Goal: Task Accomplishment & Management: Manage account settings

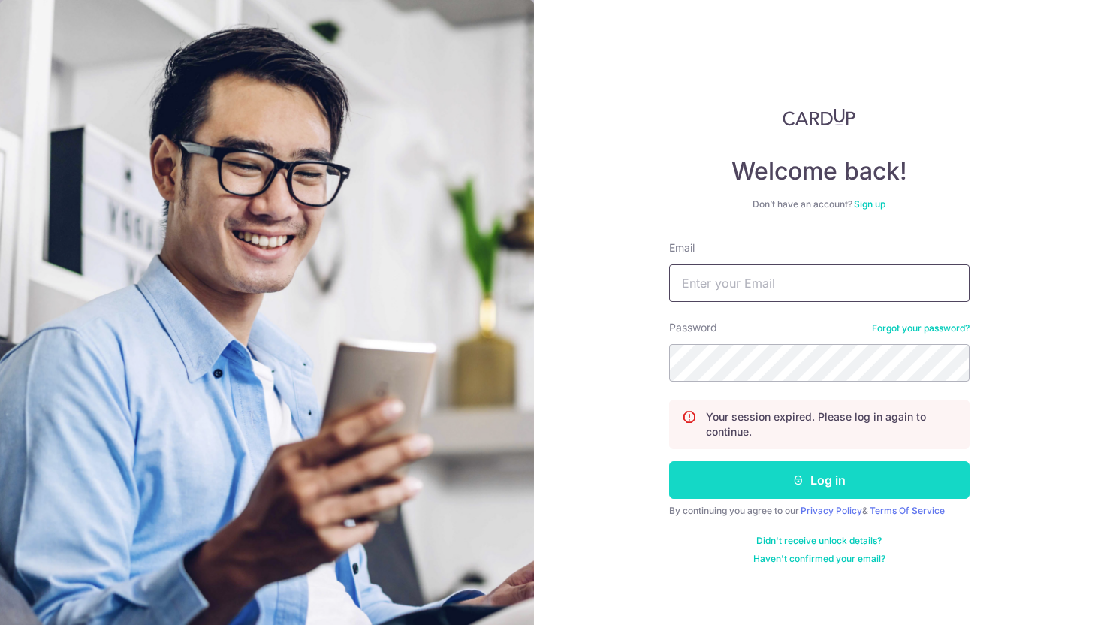
type input "[EMAIL_ADDRESS][DOMAIN_NAME]"
click at [803, 479] on icon "submit" at bounding box center [798, 480] width 12 height 12
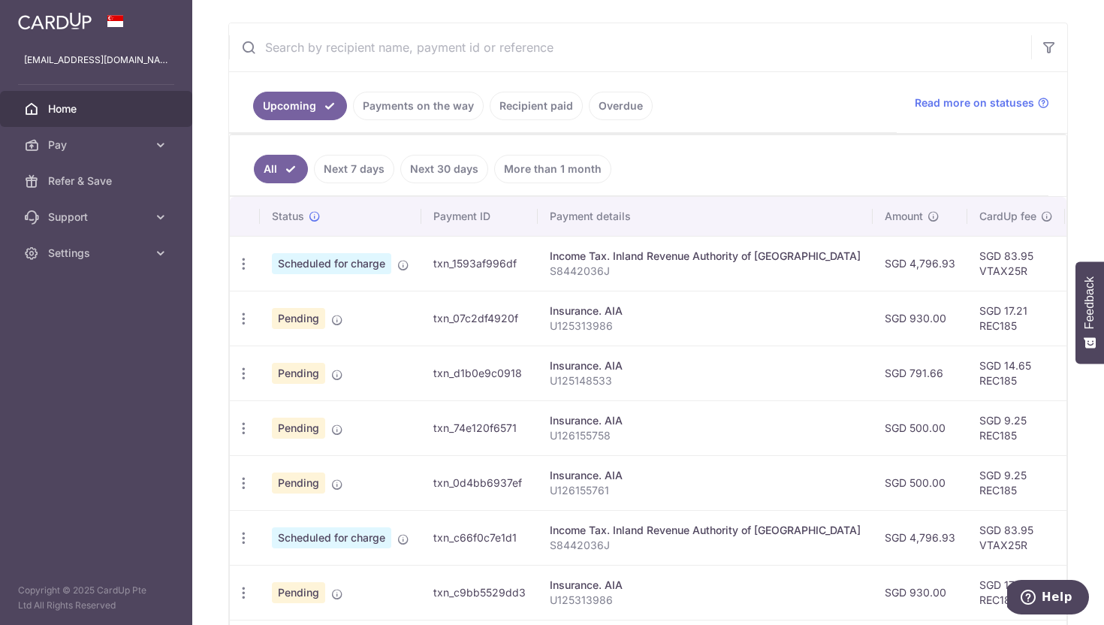
click at [634, 260] on div "Income Tax. Inland Revenue Authority of [GEOGRAPHIC_DATA]" at bounding box center [705, 256] width 311 height 15
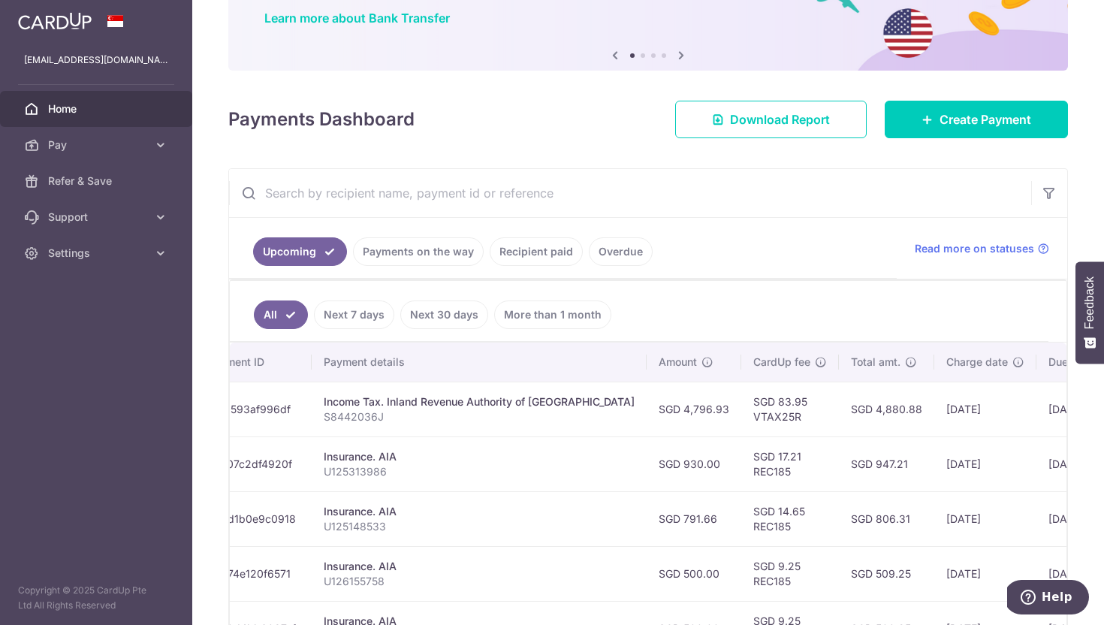
scroll to position [122, 0]
click at [574, 416] on p "S8442036J" at bounding box center [479, 415] width 311 height 15
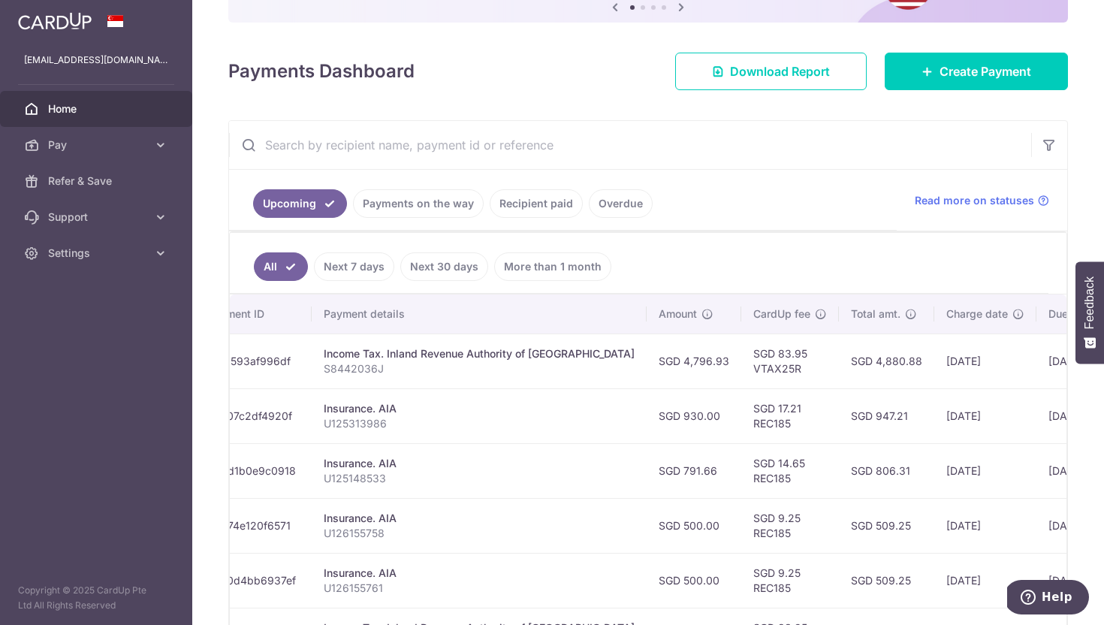
click at [441, 211] on link "Payments on the way" at bounding box center [418, 203] width 131 height 29
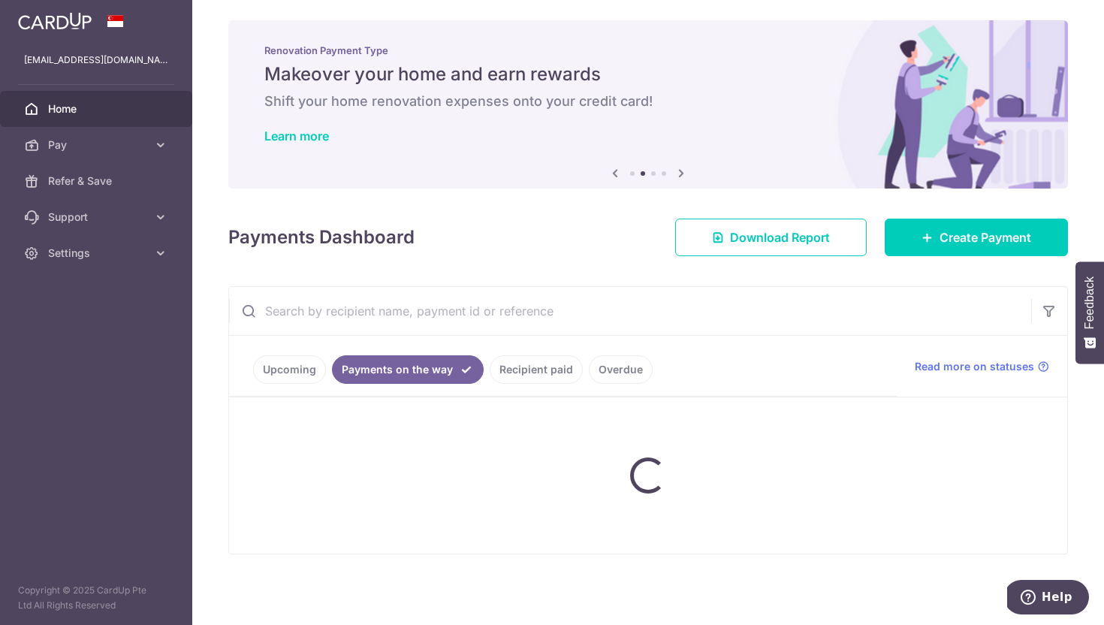
scroll to position [4, 0]
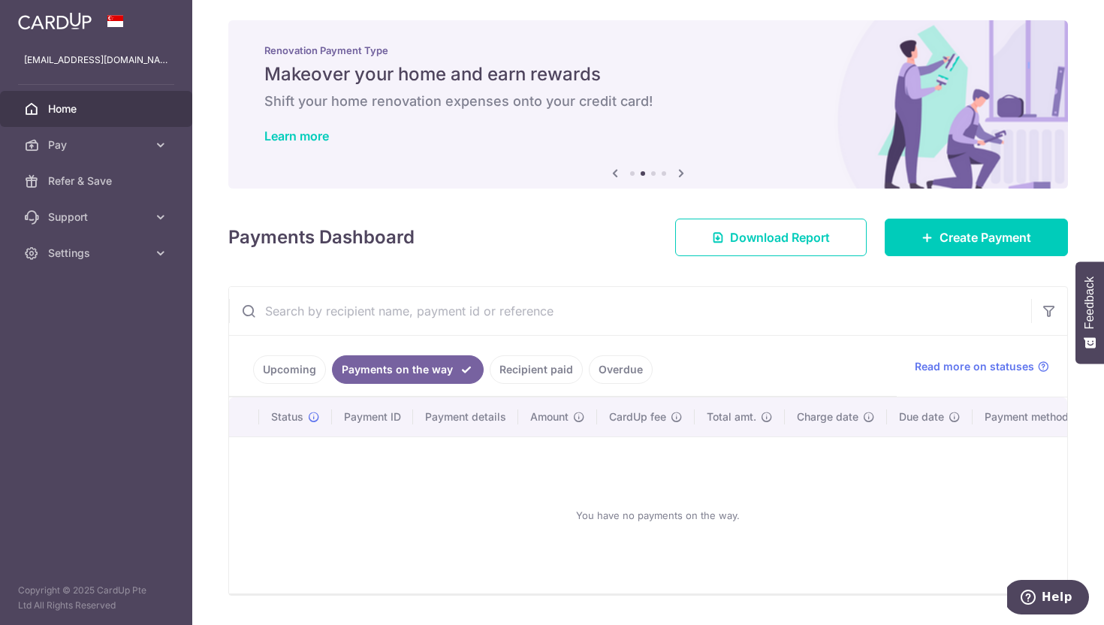
click at [496, 361] on link "Recipient paid" at bounding box center [536, 369] width 93 height 29
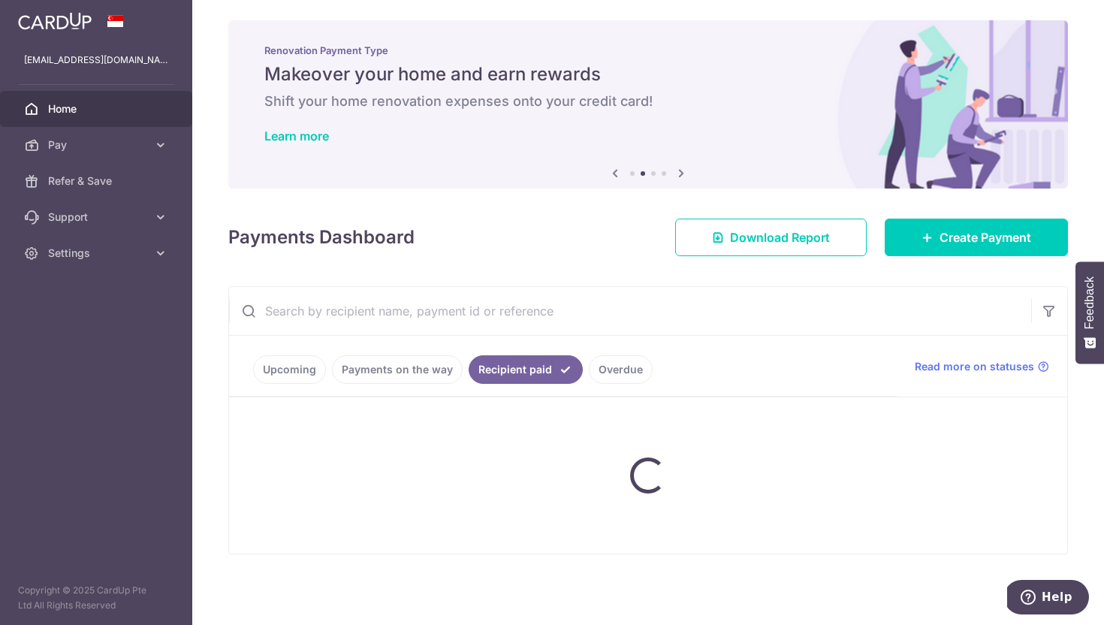
scroll to position [0, 0]
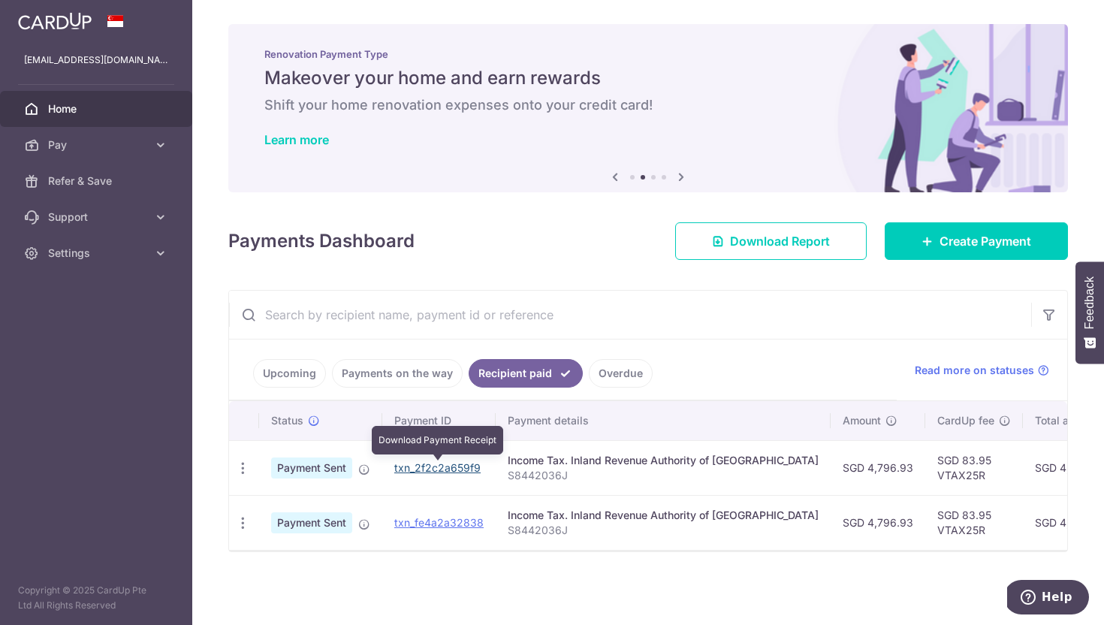
click at [457, 469] on link "txn_2f2c2a659f9" at bounding box center [437, 467] width 86 height 13
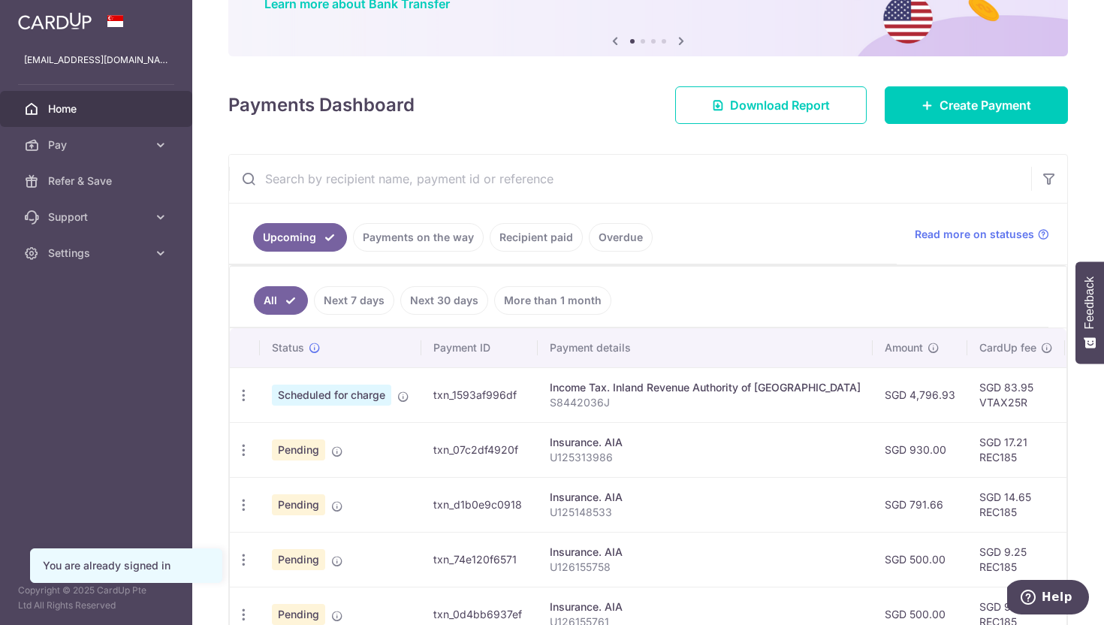
scroll to position [142, 0]
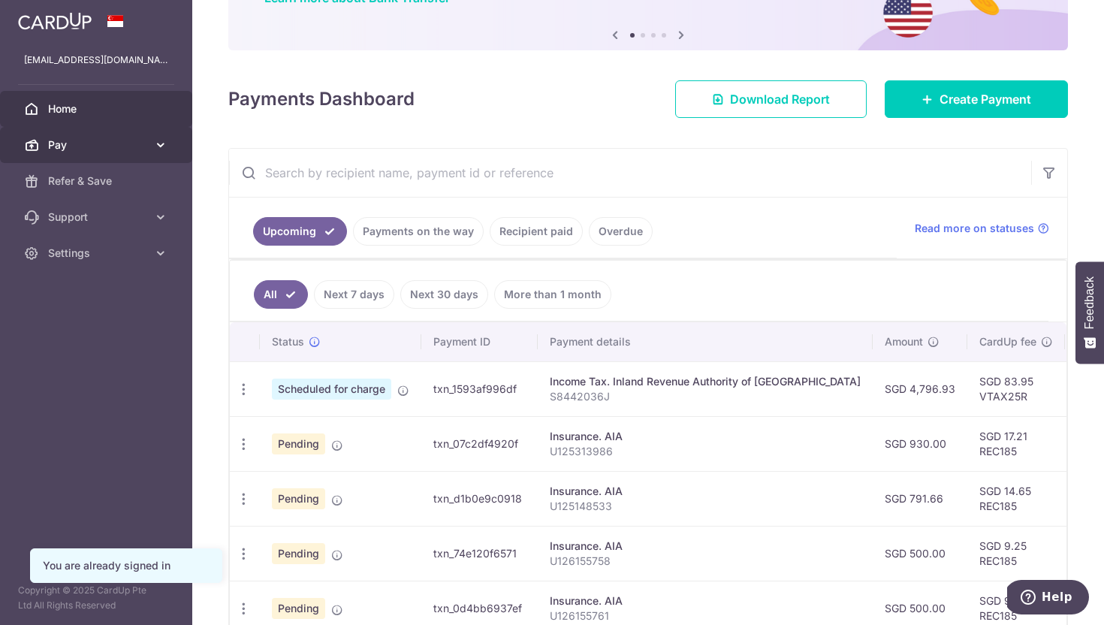
click at [161, 144] on icon at bounding box center [160, 144] width 15 height 15
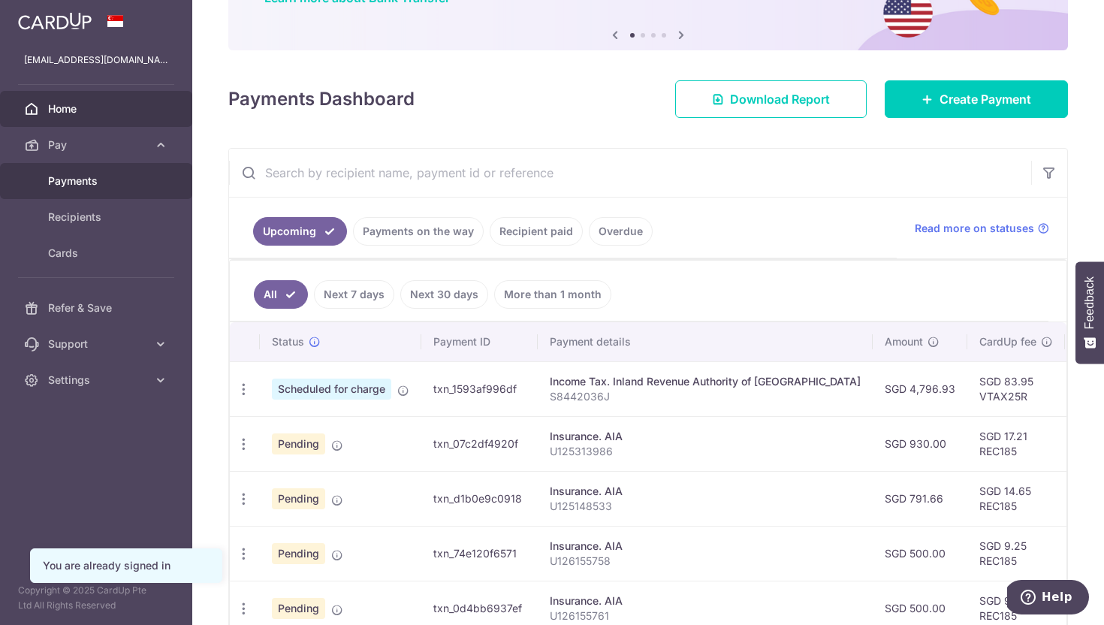
click at [121, 188] on span "Payments" at bounding box center [97, 180] width 99 height 15
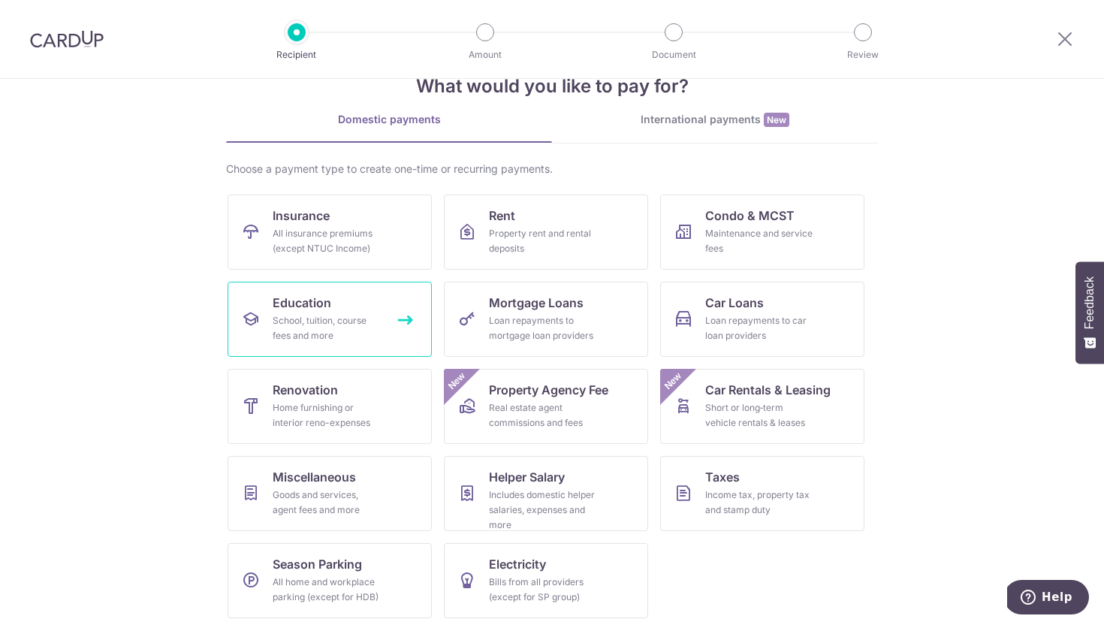
scroll to position [47, 0]
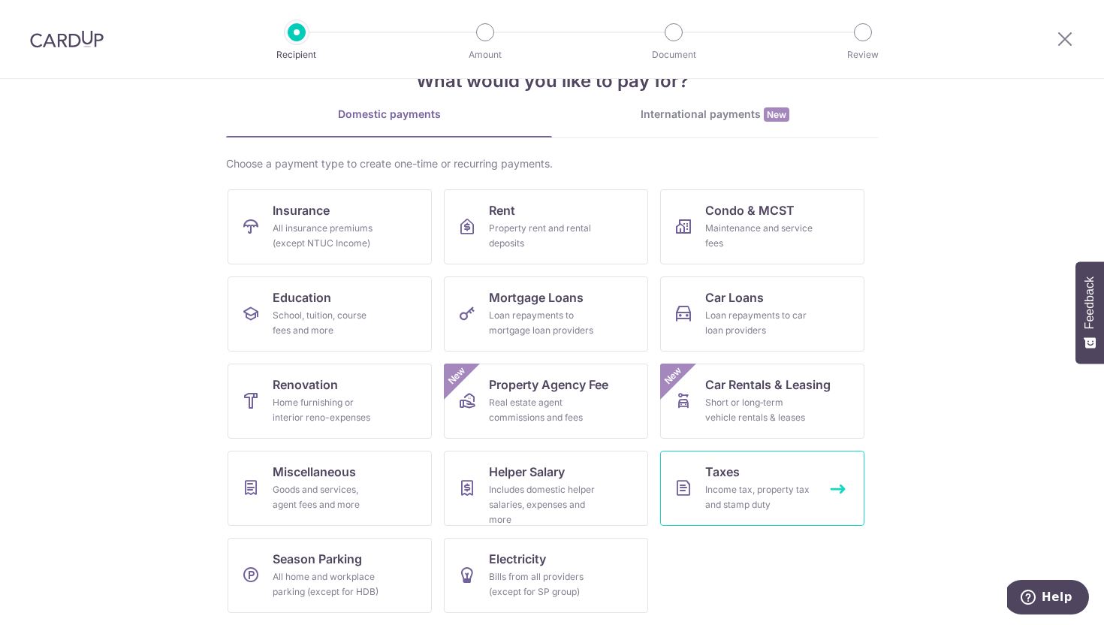
click at [722, 481] on link "Taxes Income tax, property tax and stamp duty" at bounding box center [762, 488] width 204 height 75
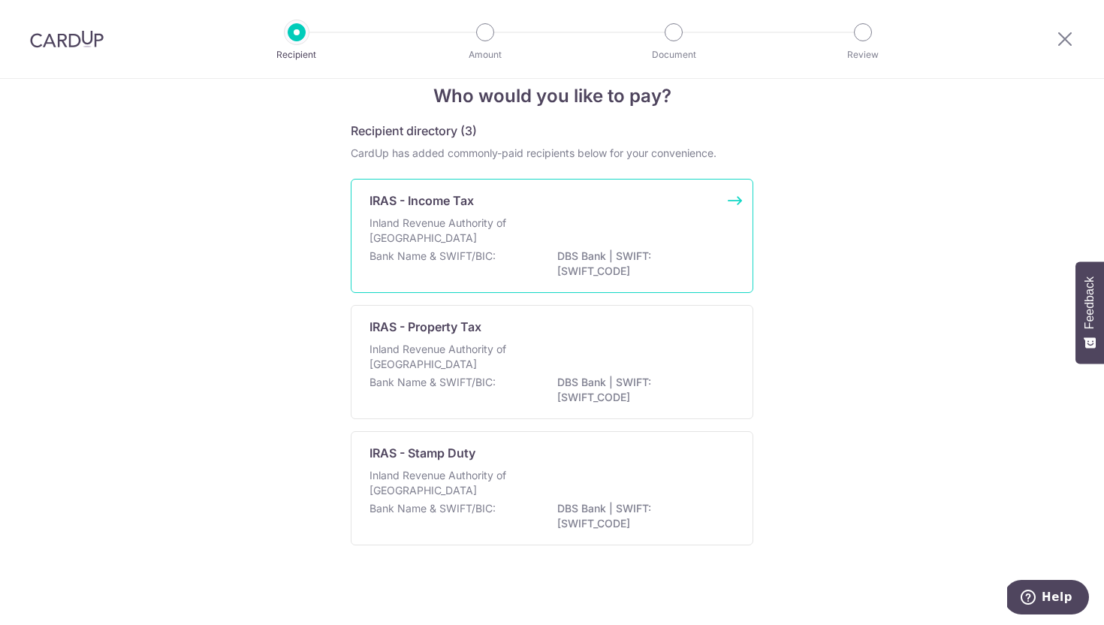
scroll to position [29, 0]
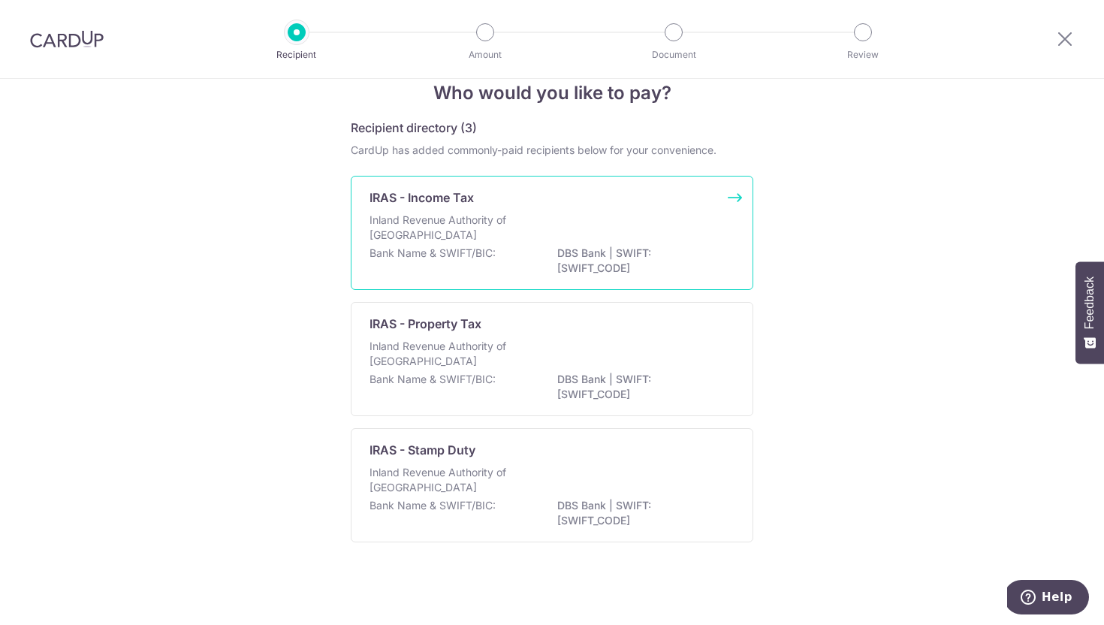
click at [690, 239] on div "Inland Revenue Authority of Singapore" at bounding box center [551, 229] width 365 height 33
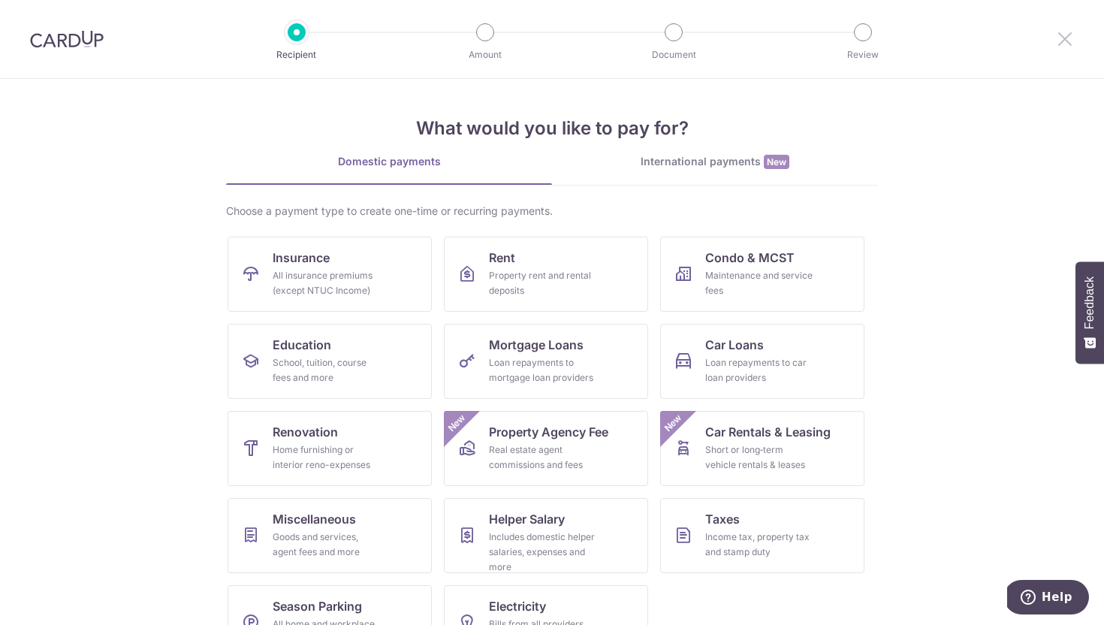
click at [1066, 43] on icon at bounding box center [1065, 38] width 18 height 19
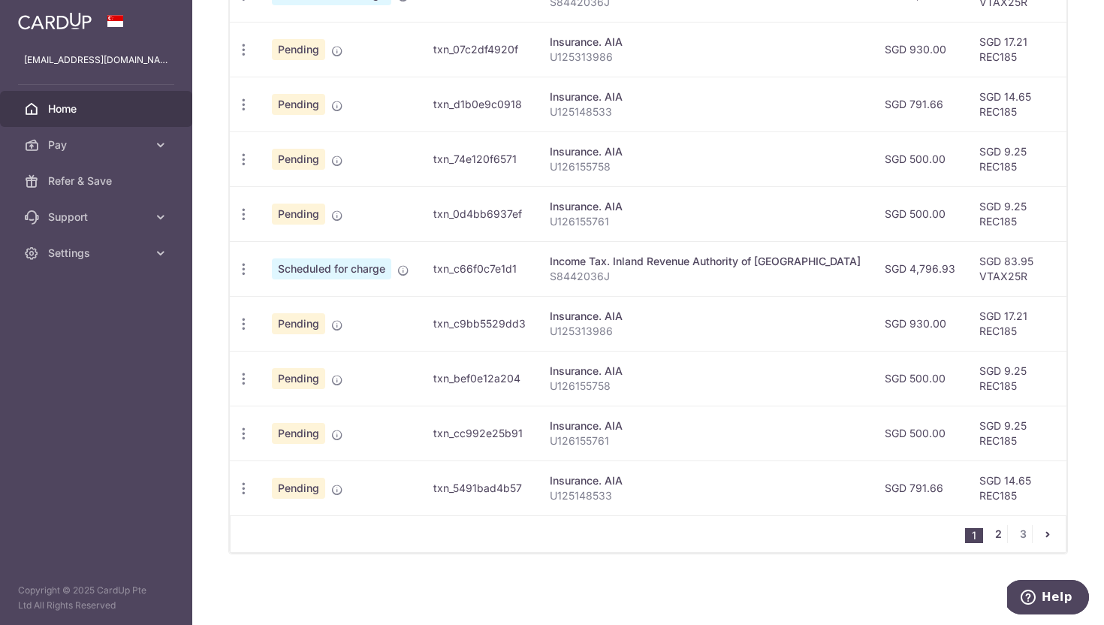
click at [993, 533] on link "2" at bounding box center [998, 534] width 18 height 18
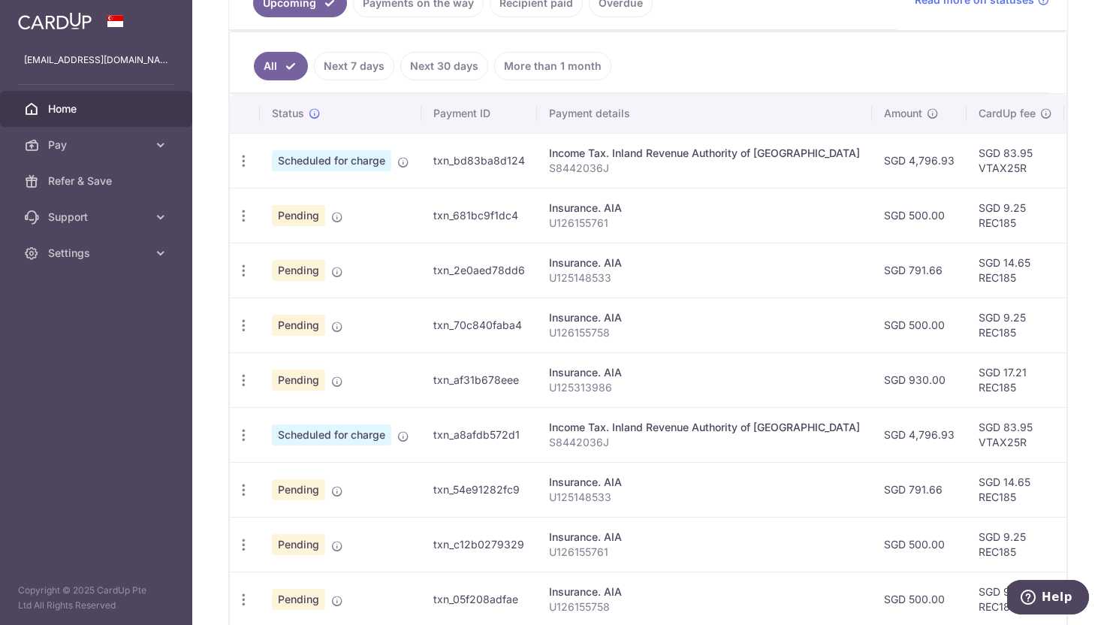
scroll to position [360, 0]
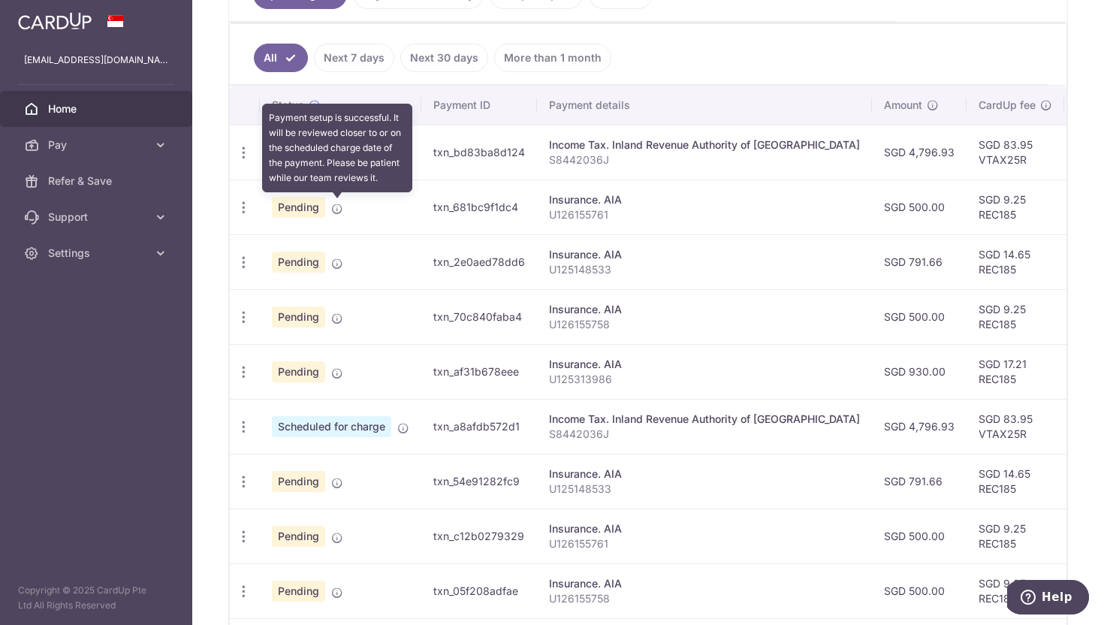
click at [336, 208] on icon at bounding box center [337, 209] width 12 height 12
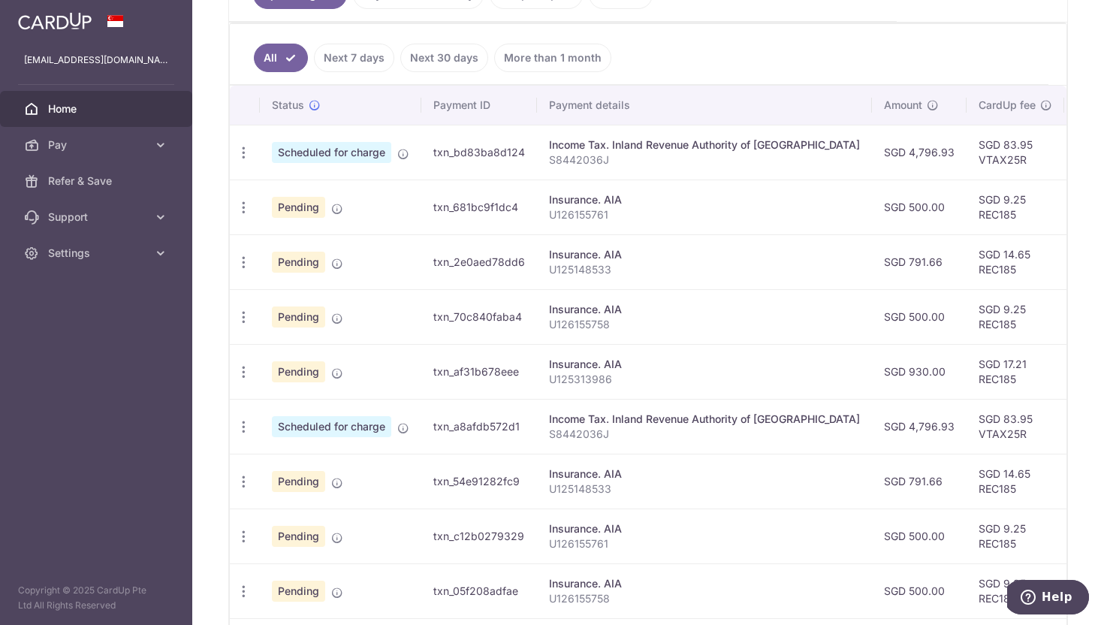
click at [303, 213] on span "Pending" at bounding box center [298, 207] width 53 height 21
click at [244, 208] on icon "button" at bounding box center [244, 208] width 16 height 16
click at [243, 149] on icon "button" at bounding box center [244, 153] width 16 height 16
click at [280, 188] on span "Update payment" at bounding box center [324, 194] width 102 height 18
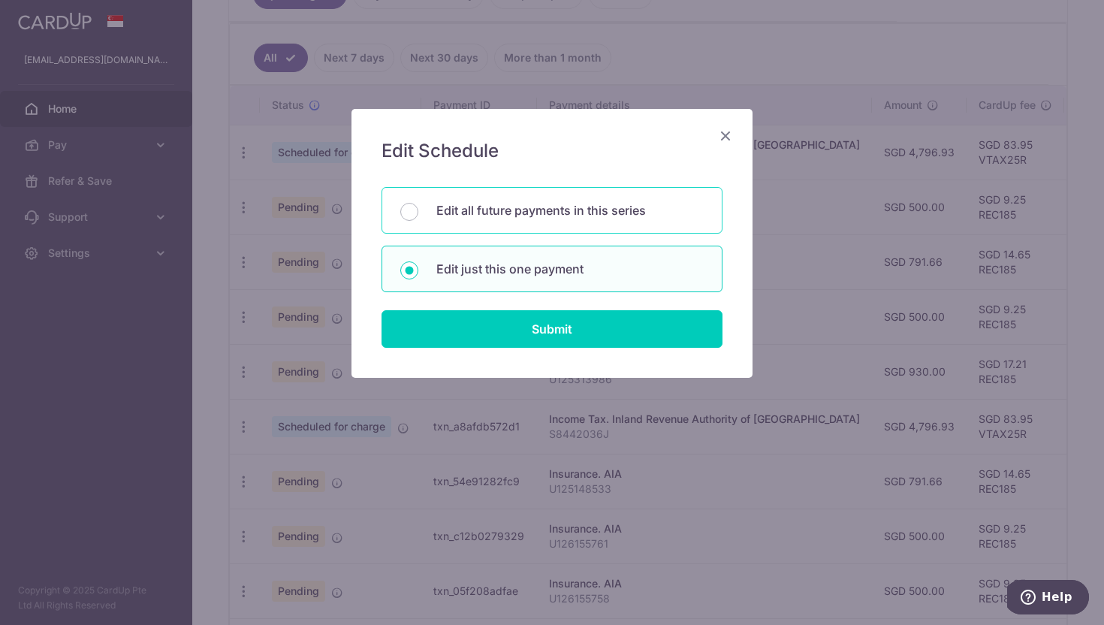
click at [634, 213] on p "Edit all future payments in this series" at bounding box center [569, 210] width 267 height 18
click at [418, 213] on input "Edit all future payments in this series" at bounding box center [409, 212] width 18 height 18
radio input "true"
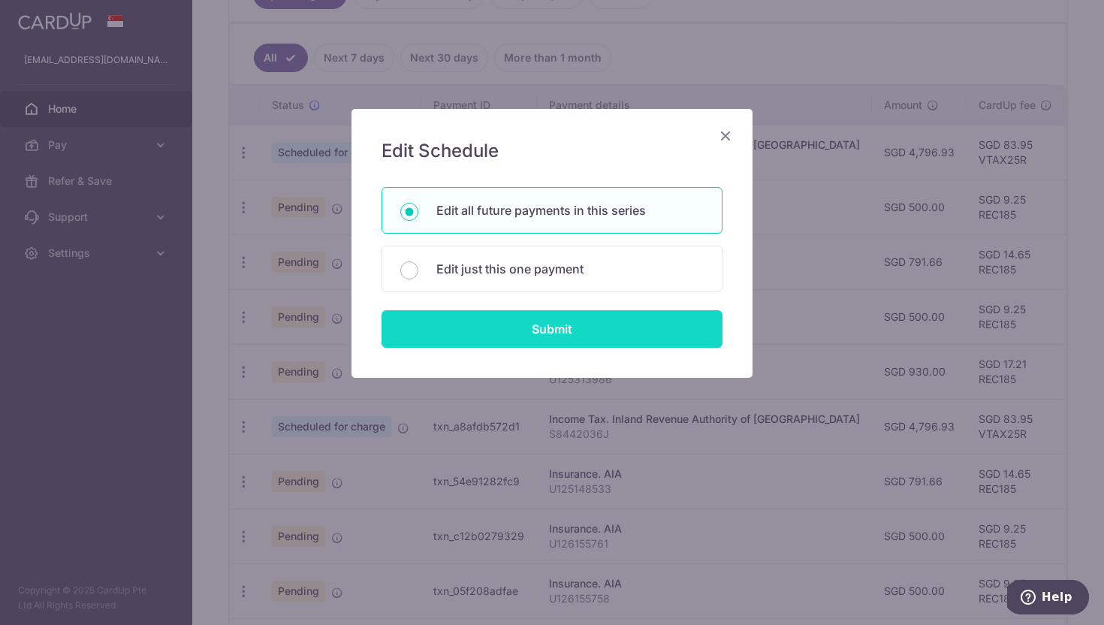
click at [604, 331] on input "Submit" at bounding box center [551, 329] width 341 height 38
radio input "true"
type input "4,796.93"
type input "S8442036J"
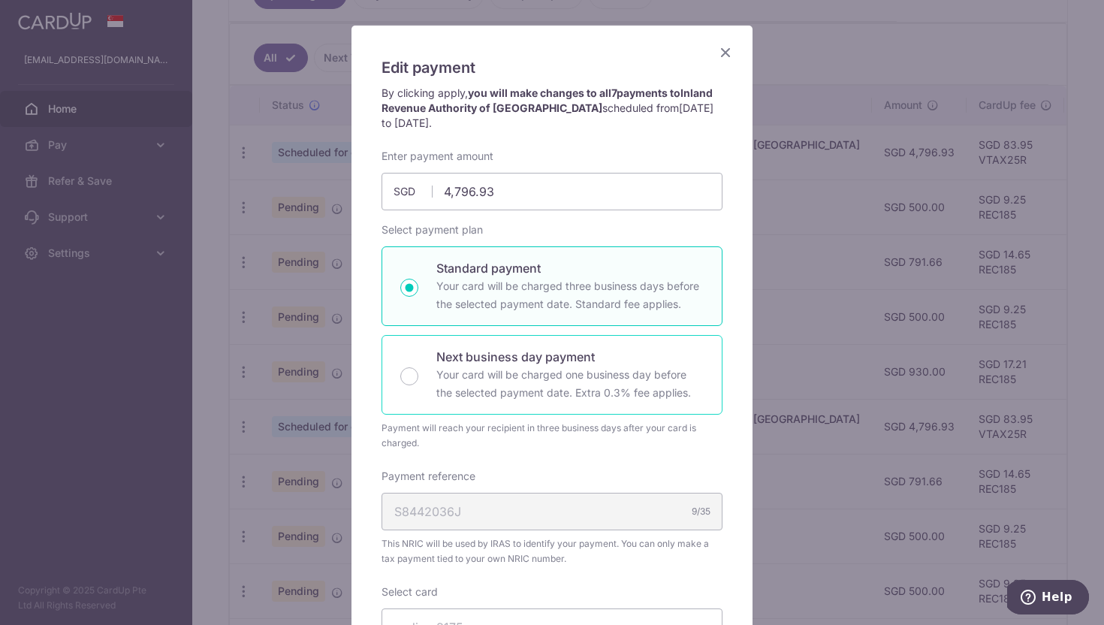
scroll to position [94, 0]
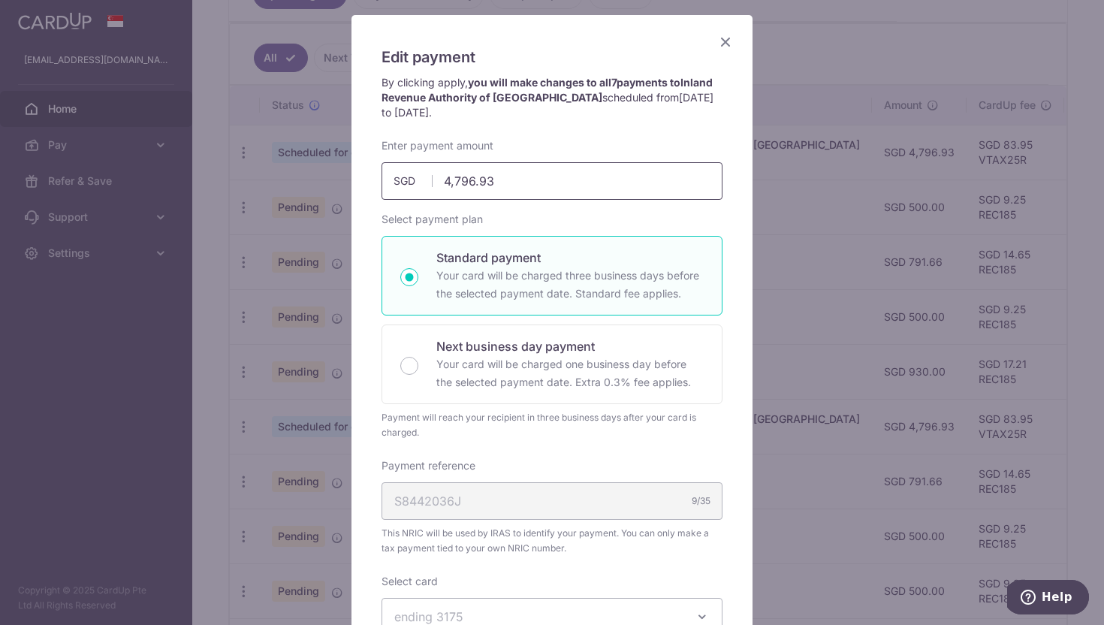
click at [482, 176] on input "4,796.93" at bounding box center [551, 181] width 341 height 38
type input "2,403.00"
click at [722, 215] on div "Edit payment By clicking apply, you will make changes to all 7 payments to Inla…" at bounding box center [551, 596] width 401 height 1163
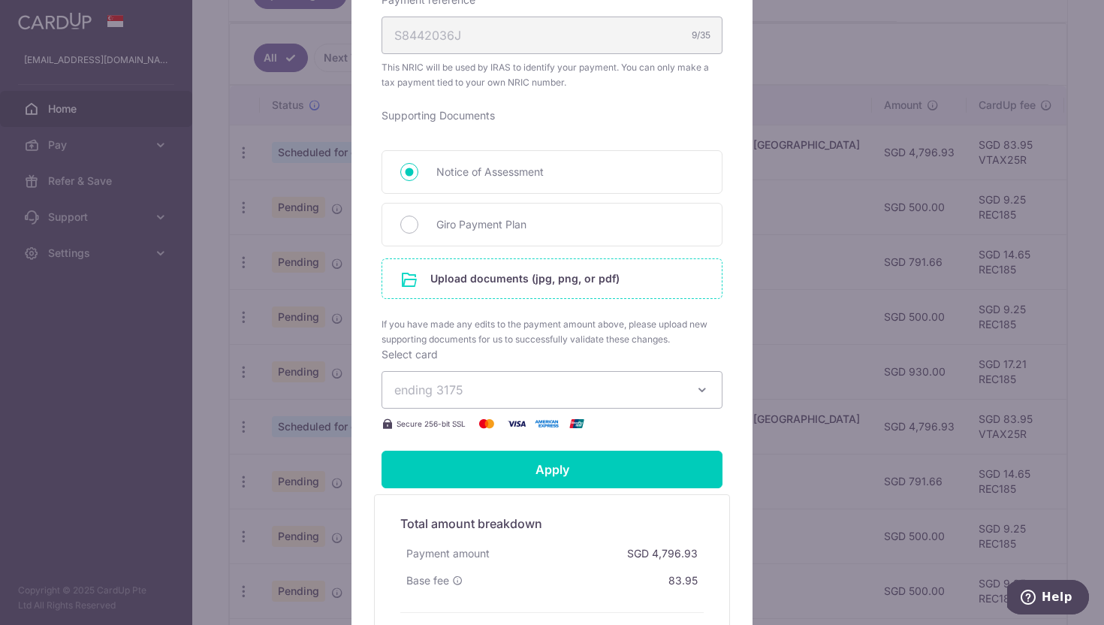
scroll to position [567, 0]
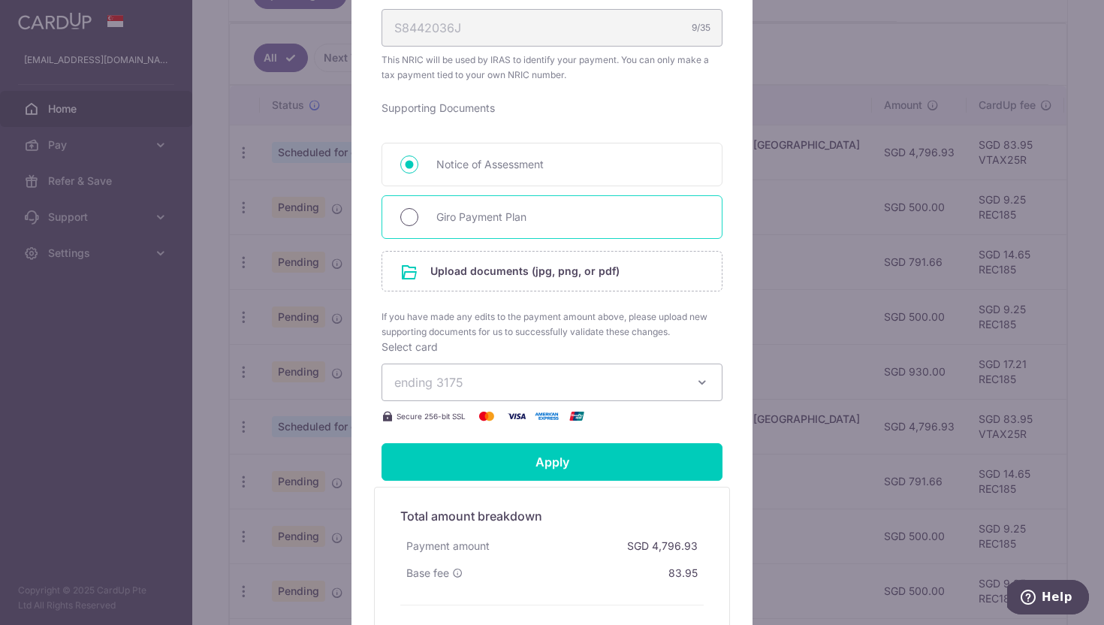
click at [414, 216] on input "Giro Payment Plan" at bounding box center [409, 217] width 18 height 18
radio input "true"
click at [548, 277] on input "file" at bounding box center [551, 271] width 339 height 39
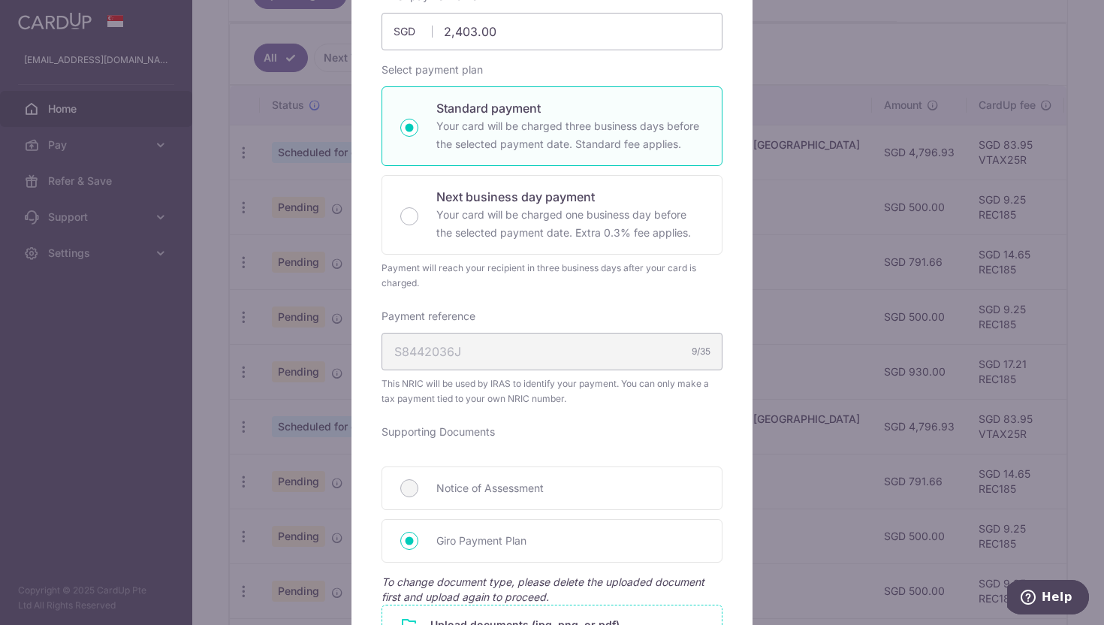
scroll to position [115, 0]
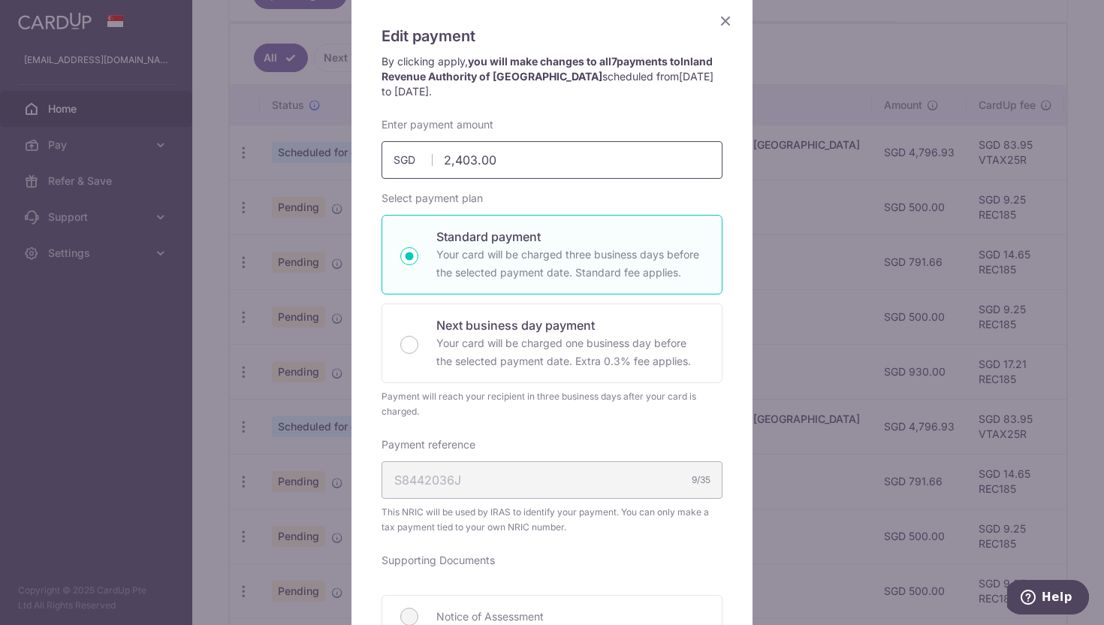
click at [538, 162] on input "2,403.00" at bounding box center [551, 160] width 341 height 38
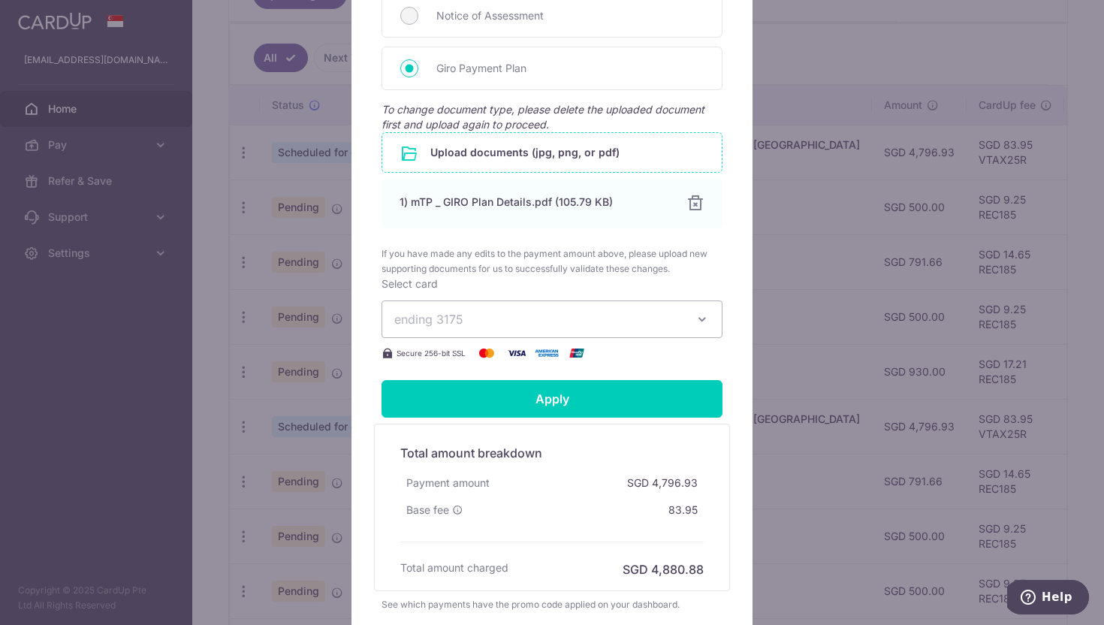
scroll to position [799, 0]
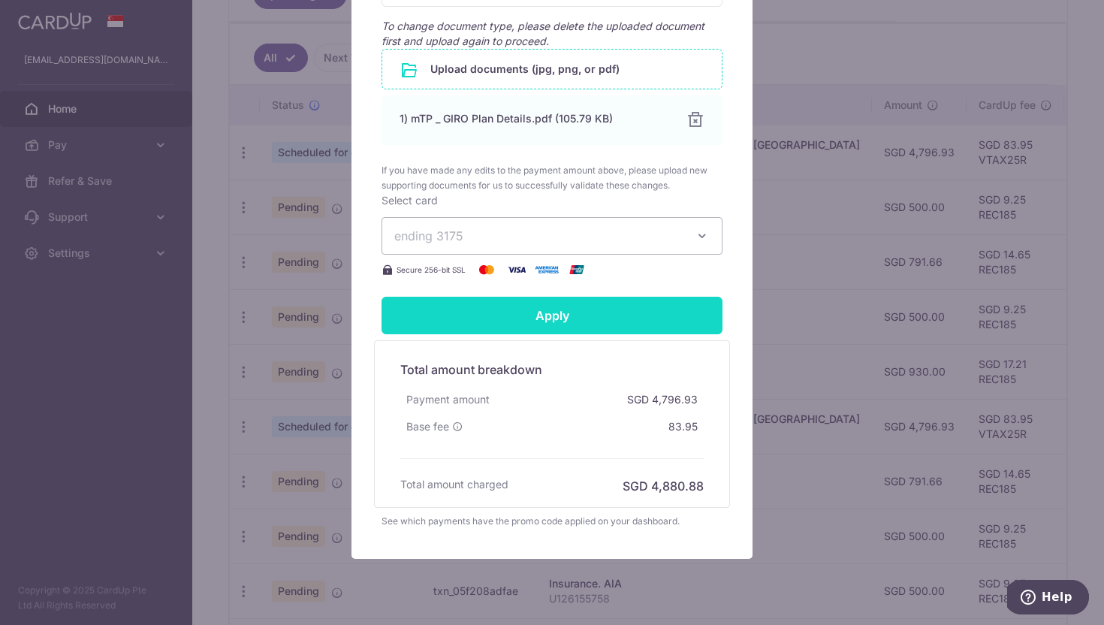
type input "2,402.19"
click at [556, 318] on input "Apply" at bounding box center [551, 316] width 341 height 38
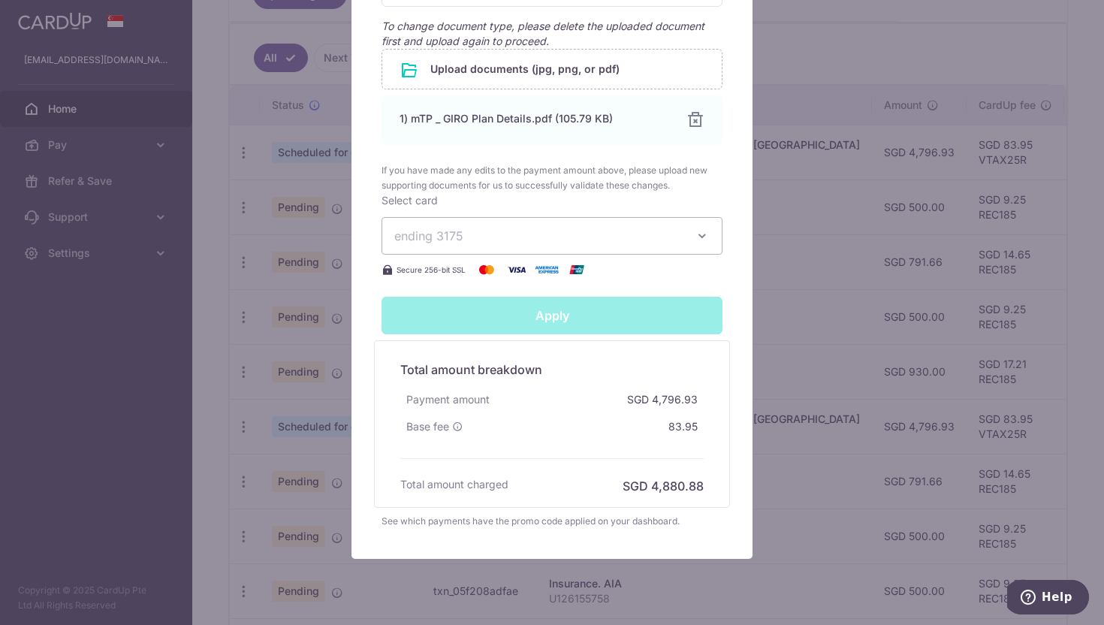
type input "Successfully Applied"
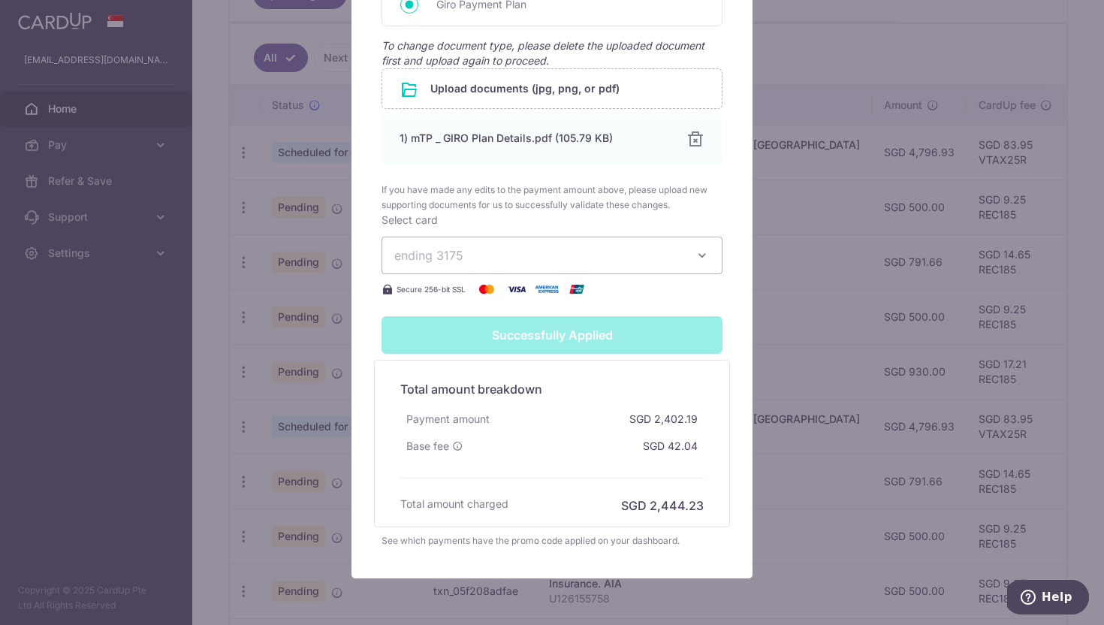
scroll to position [894, 0]
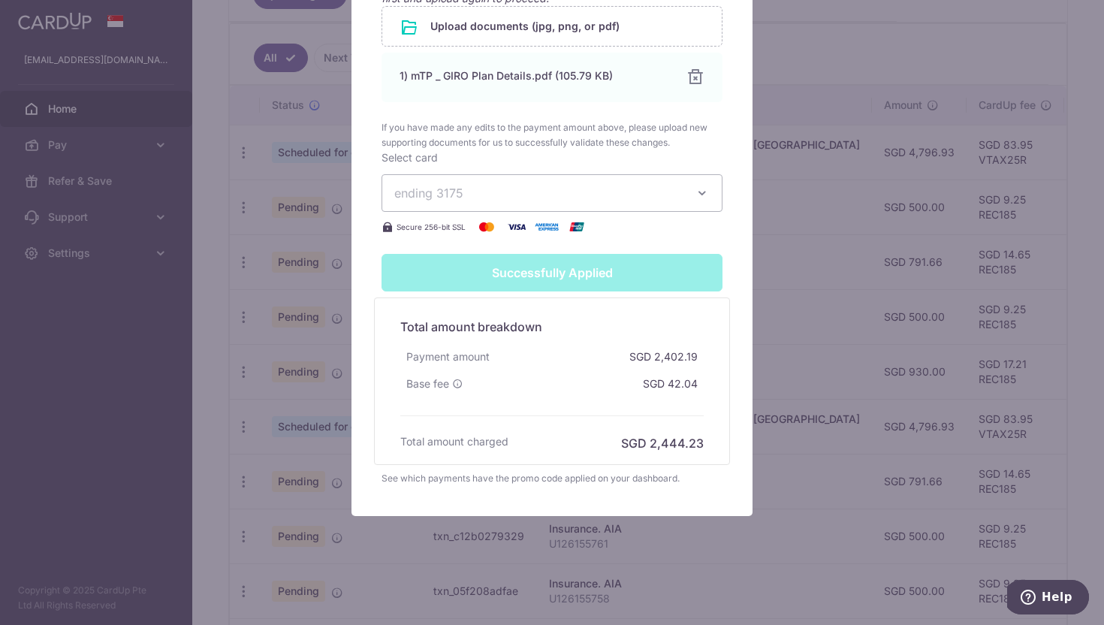
click at [577, 270] on div "Successfully Applied" at bounding box center [551, 273] width 359 height 38
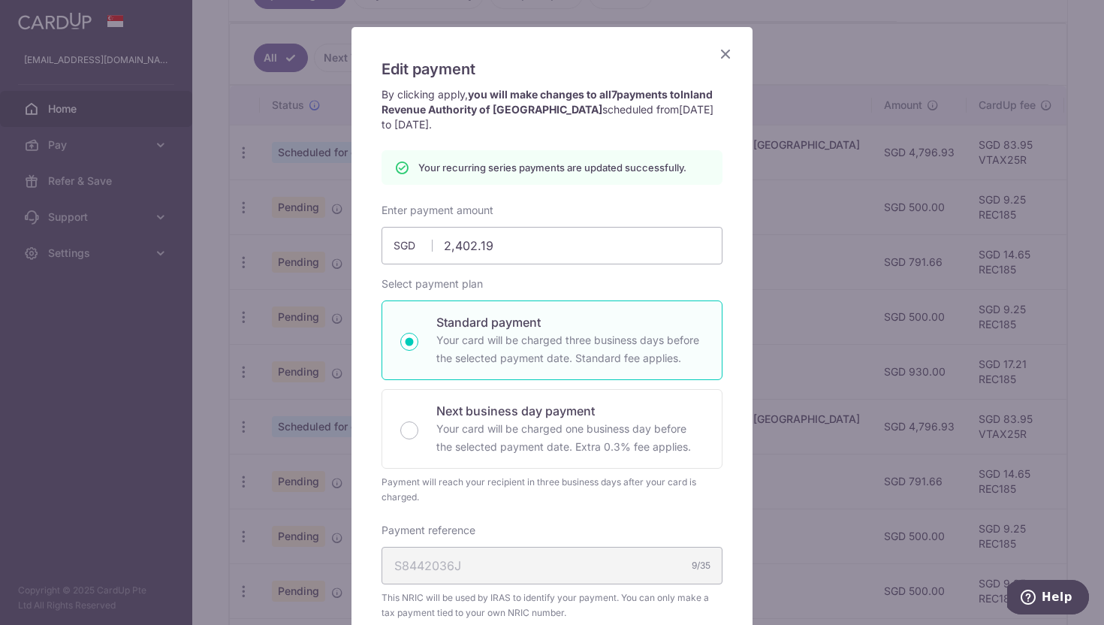
scroll to position [0, 0]
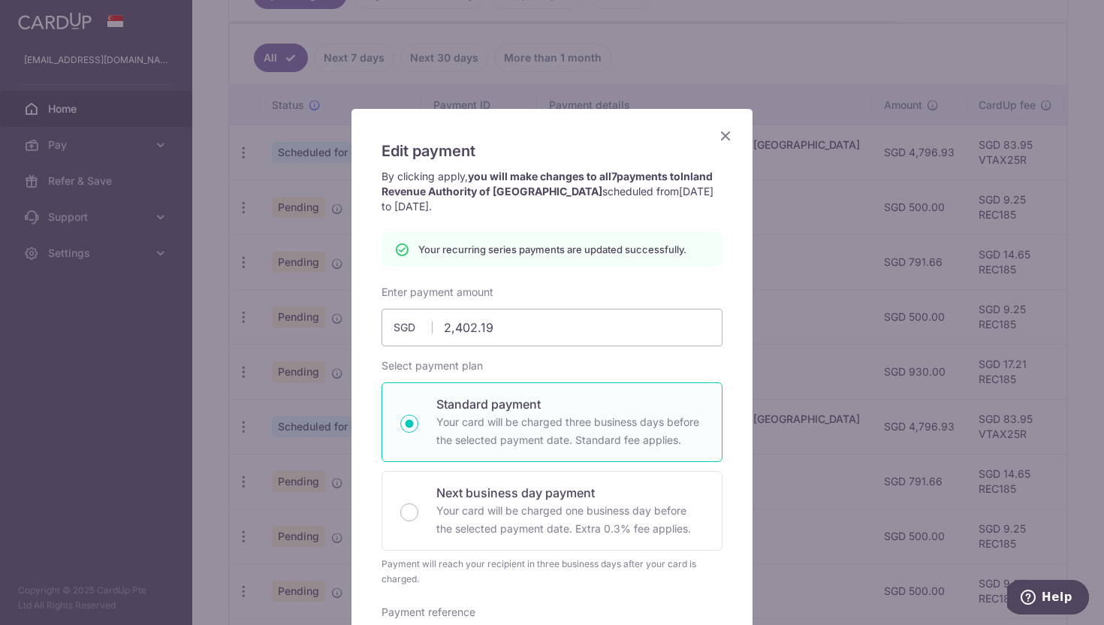
click at [728, 133] on icon "Close" at bounding box center [725, 135] width 18 height 19
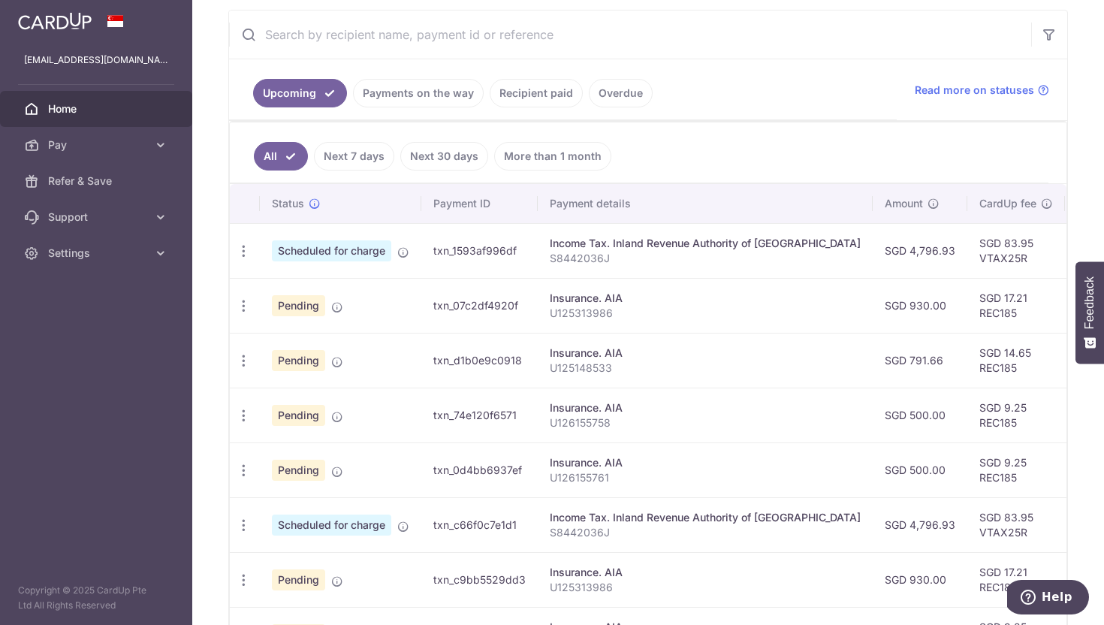
scroll to position [282, 0]
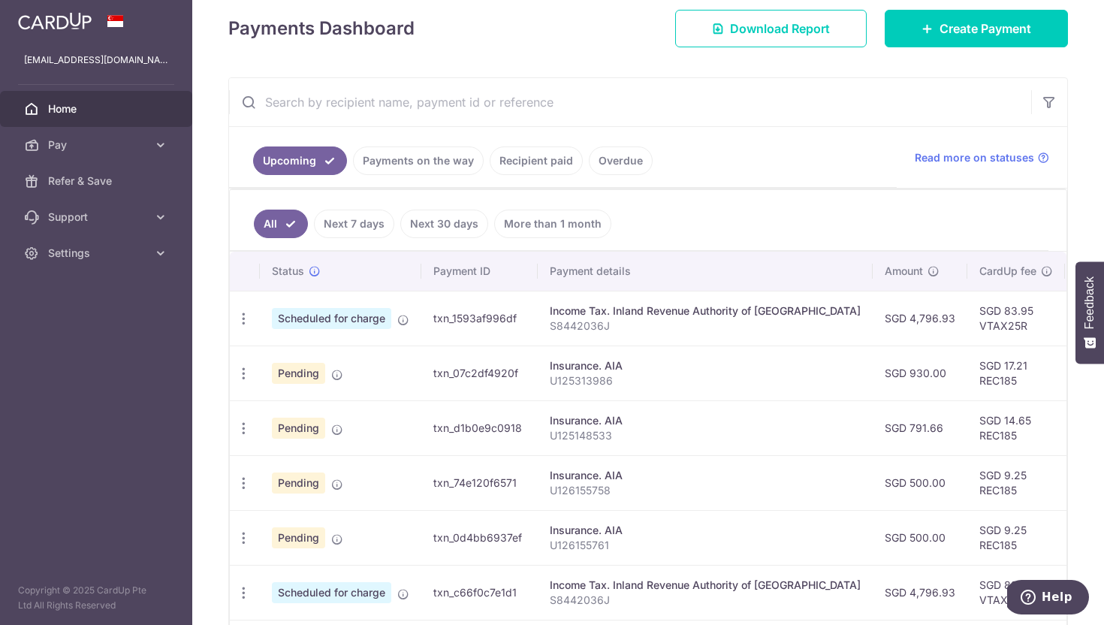
scroll to position [216, 0]
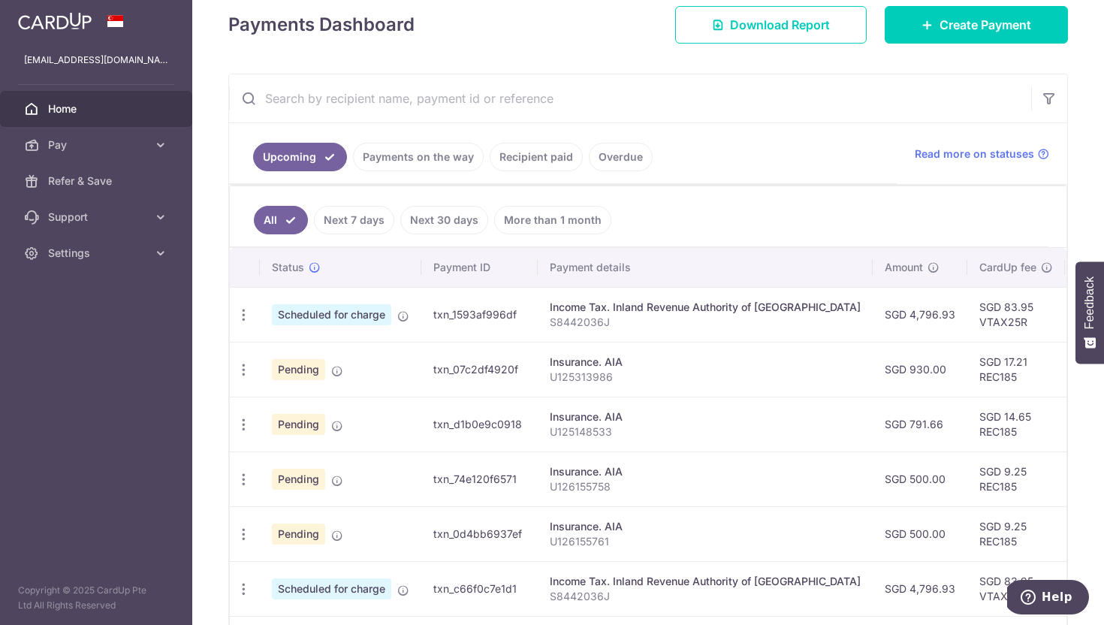
click at [437, 154] on link "Payments on the way" at bounding box center [418, 157] width 131 height 29
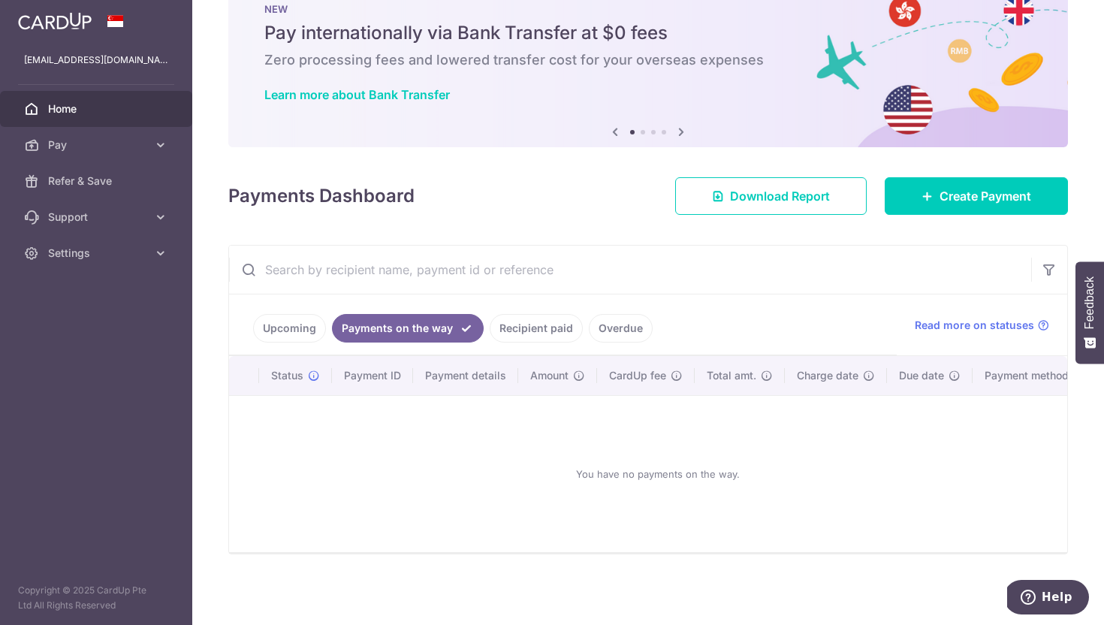
click at [558, 320] on link "Recipient paid" at bounding box center [536, 328] width 93 height 29
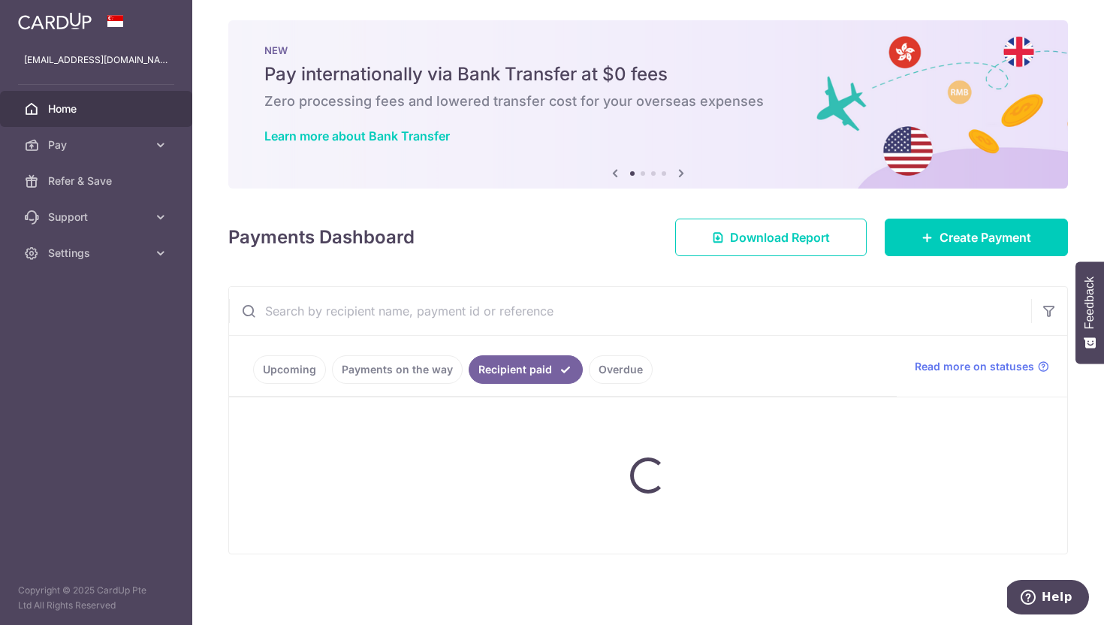
scroll to position [0, 0]
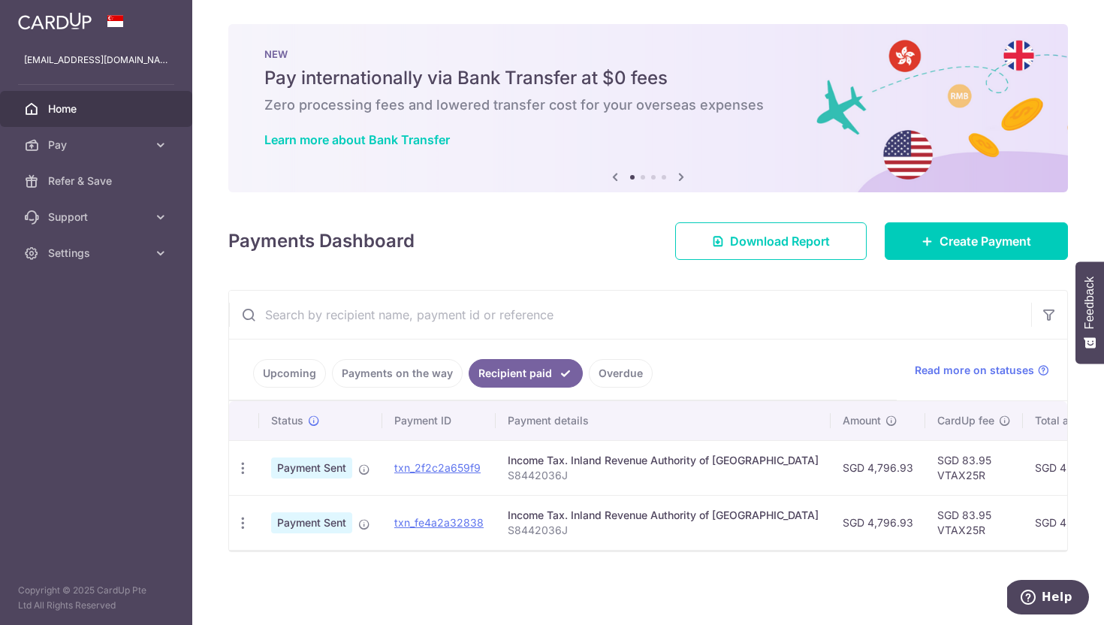
click at [301, 372] on link "Upcoming" at bounding box center [289, 373] width 73 height 29
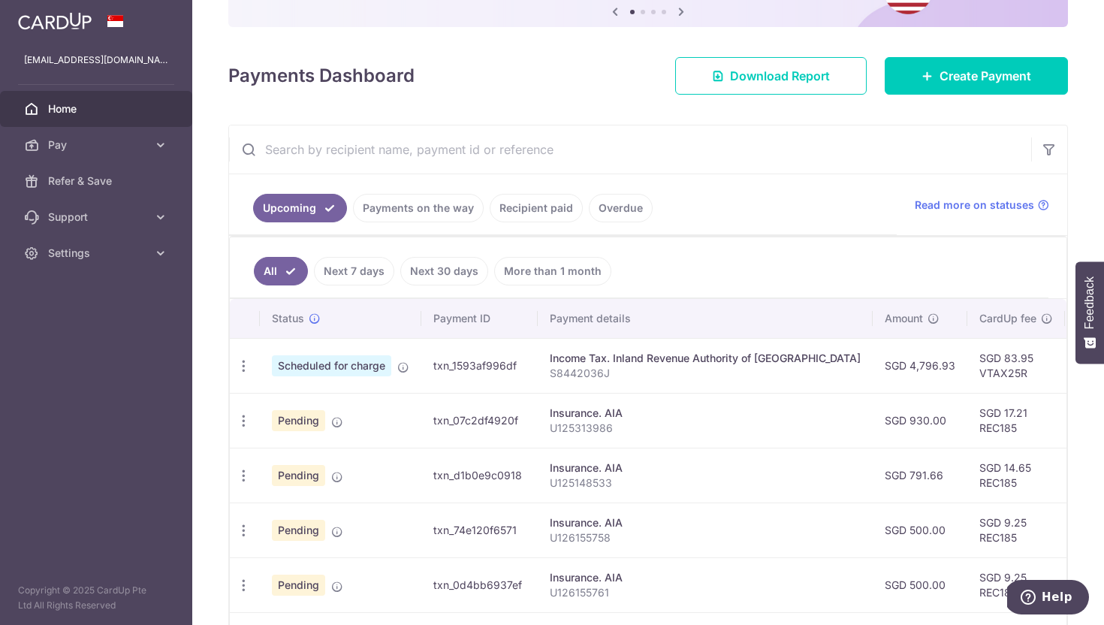
scroll to position [225, 0]
